Goal: Transaction & Acquisition: Purchase product/service

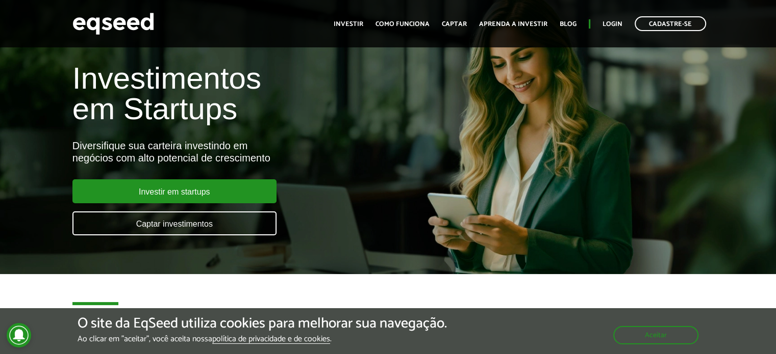
scroll to position [20, 0]
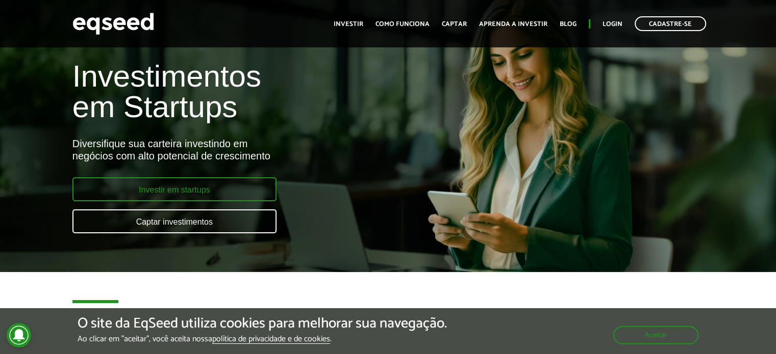
click at [237, 188] on link "Investir em startups" at bounding box center [174, 189] width 204 height 24
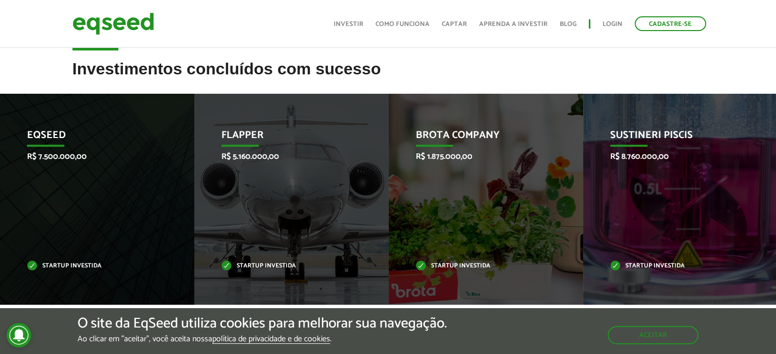
scroll to position [428, 0]
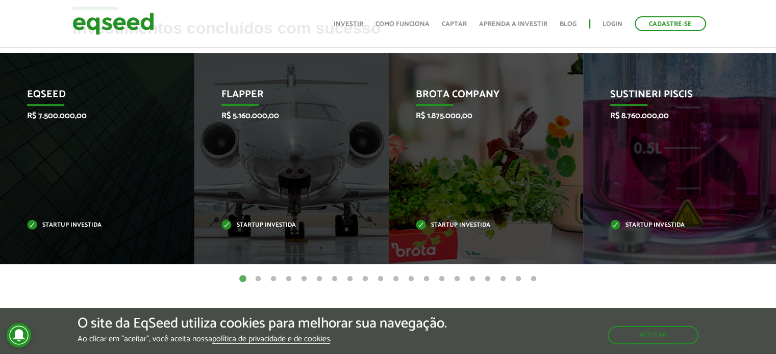
click at [257, 279] on button "2" at bounding box center [258, 279] width 10 height 10
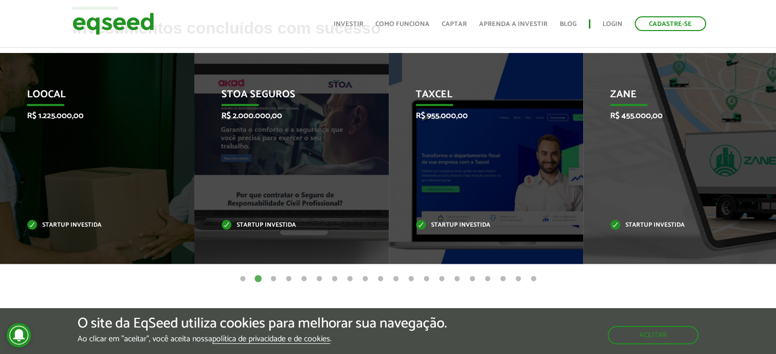
click at [274, 279] on button "3" at bounding box center [273, 279] width 10 height 10
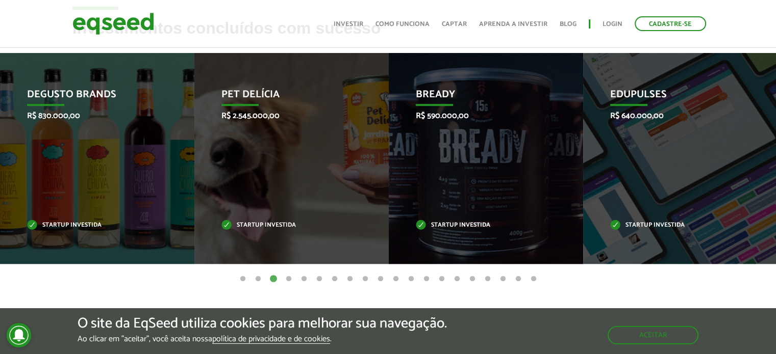
click at [286, 279] on button "4" at bounding box center [289, 279] width 10 height 10
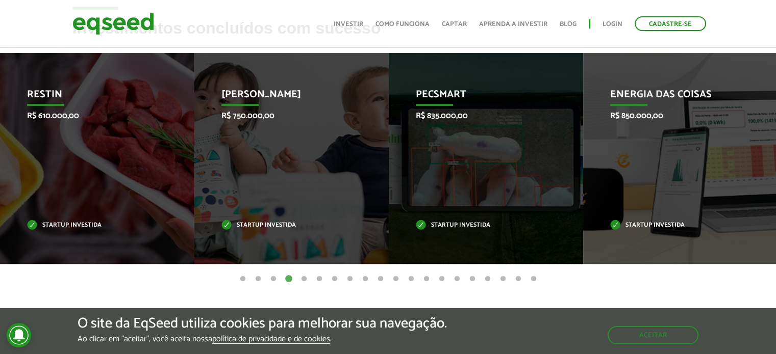
click at [288, 279] on button "4" at bounding box center [289, 279] width 10 height 10
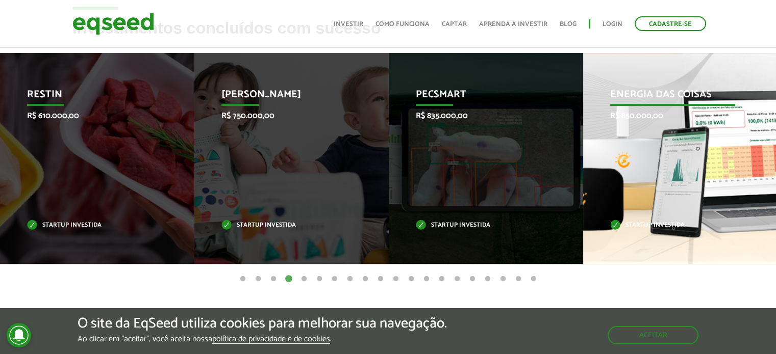
click at [652, 148] on div "Energia das Coisas R$ 850.000,00 Startup investida" at bounding box center [672, 158] width 179 height 211
click at [650, 220] on div "Energia das Coisas R$ 850.000,00 Startup investida" at bounding box center [672, 158] width 179 height 211
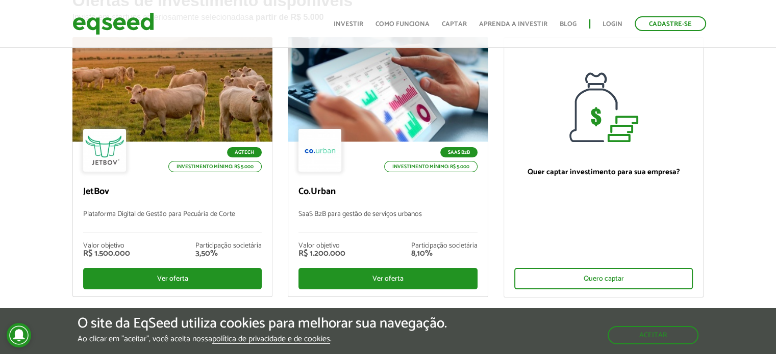
scroll to position [88, 0]
